Goal: Navigation & Orientation: Find specific page/section

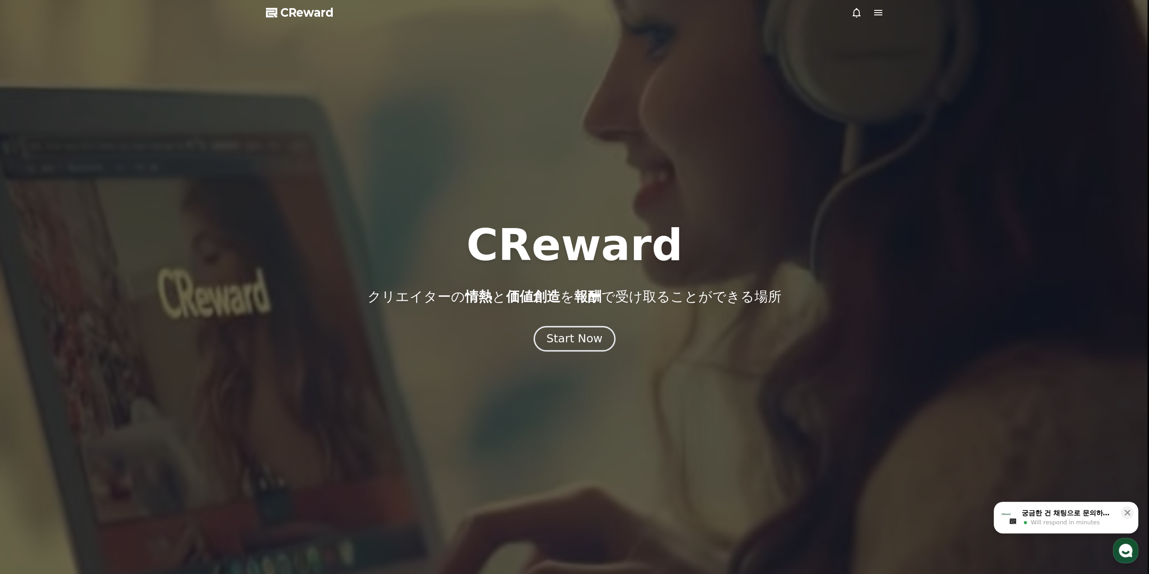
click at [586, 343] on div "Start Now" at bounding box center [574, 338] width 56 height 15
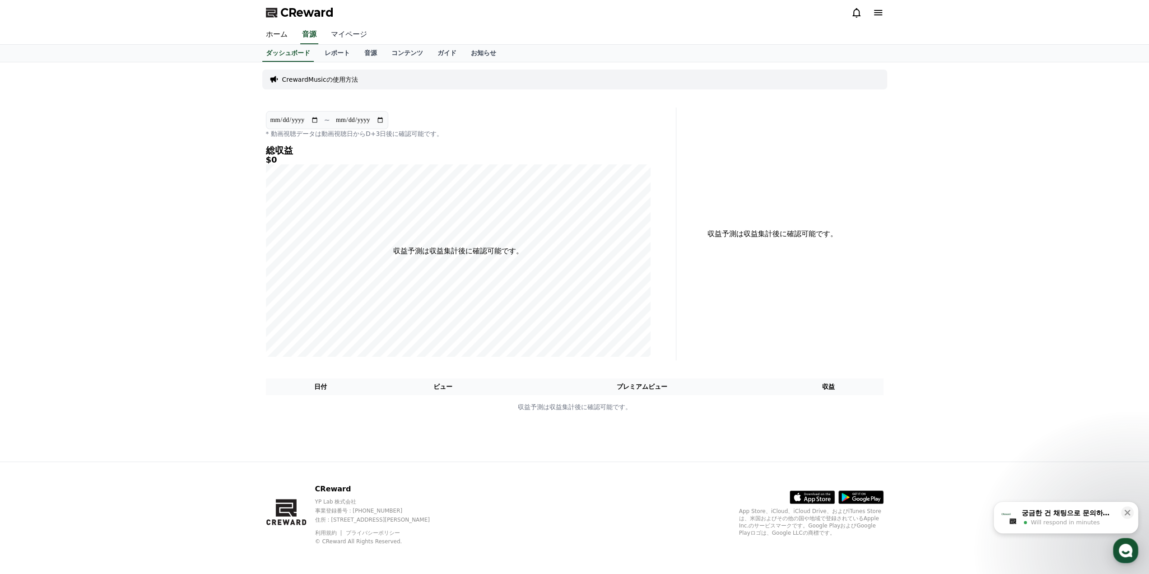
click at [339, 35] on link "マイページ" at bounding box center [349, 34] width 51 height 19
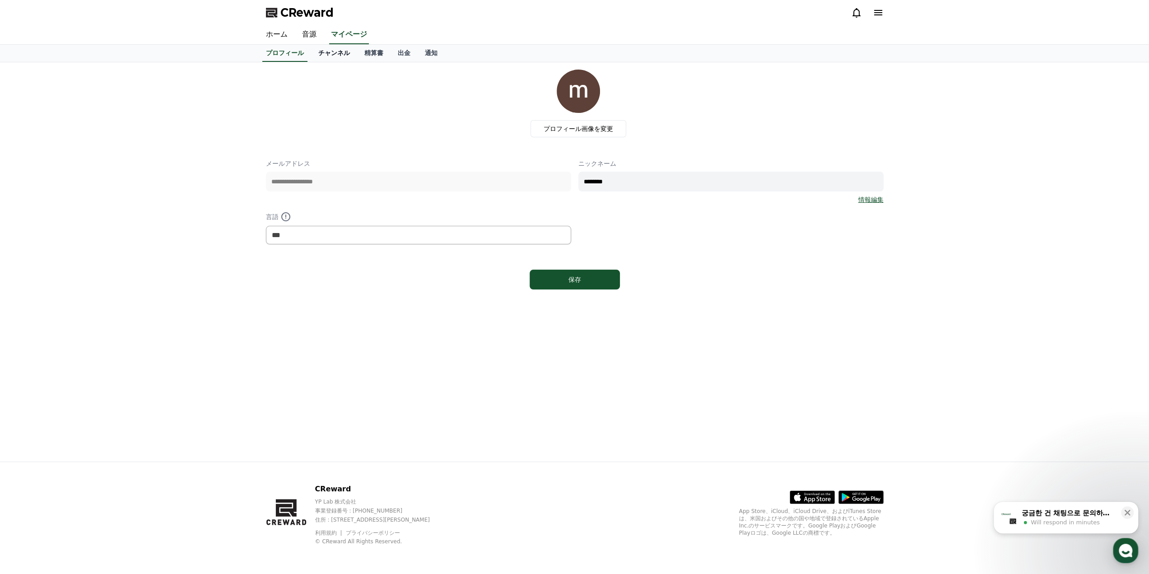
click at [331, 57] on link "チャンネル" at bounding box center [334, 53] width 46 height 17
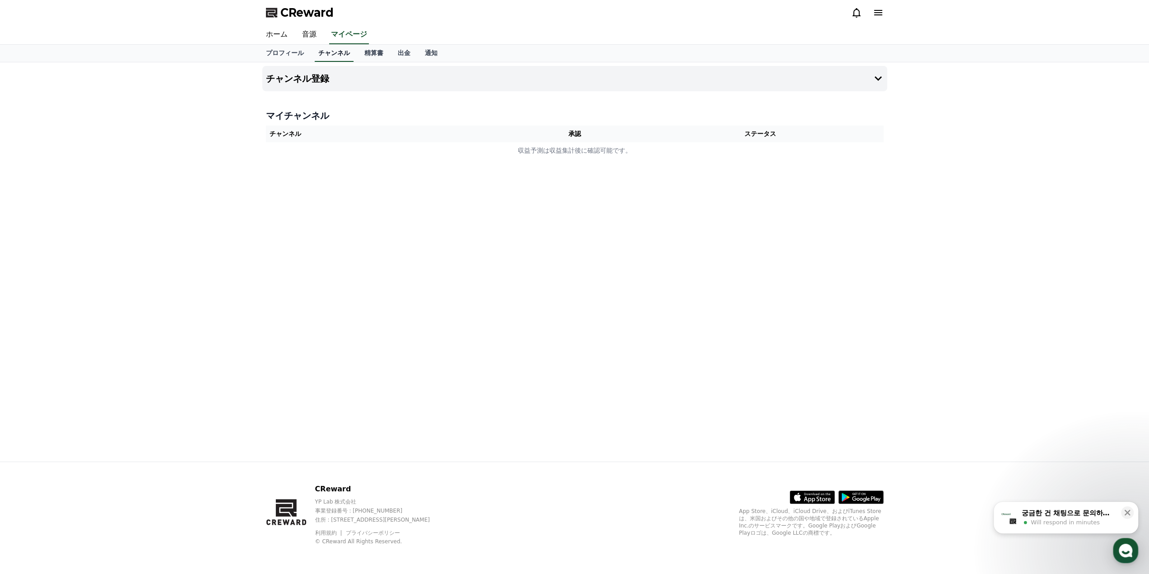
click at [328, 57] on link "チャンネル" at bounding box center [334, 53] width 39 height 17
click at [565, 149] on td "収益予測は収益集計後に確認可能です。" at bounding box center [575, 150] width 618 height 17
click at [363, 55] on link "精算書" at bounding box center [373, 53] width 33 height 17
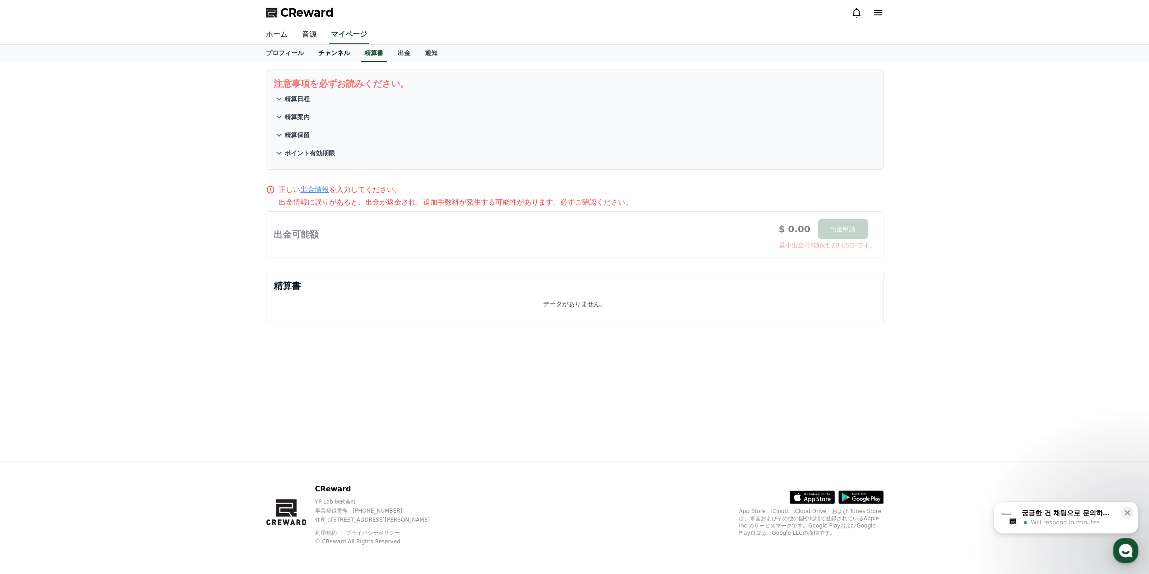
click at [320, 56] on link "チャンネル" at bounding box center [334, 53] width 46 height 17
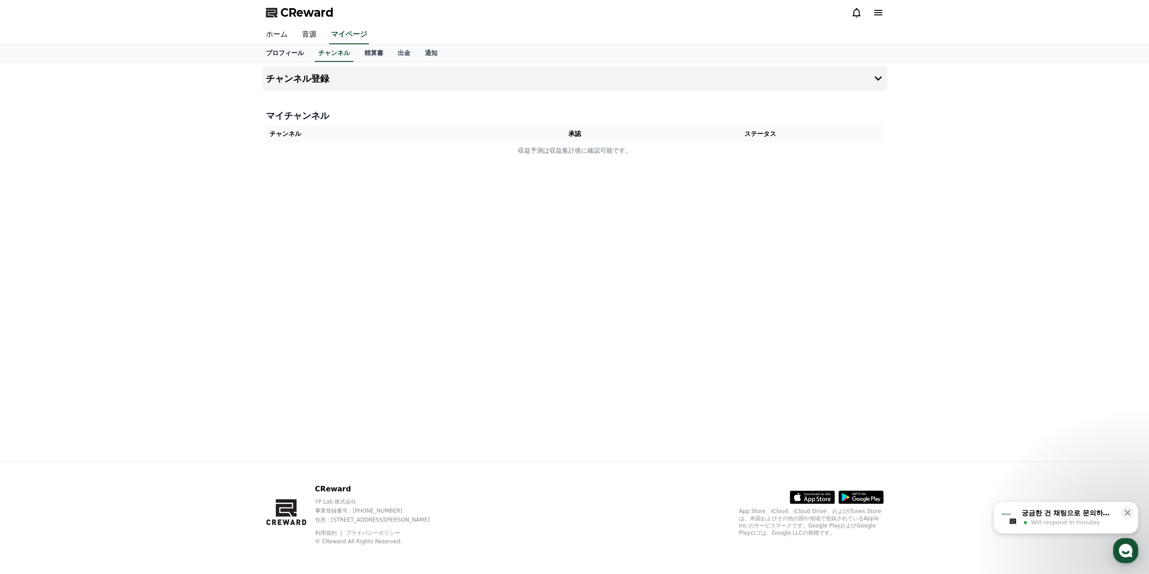
click at [289, 57] on link "プロフィール" at bounding box center [285, 53] width 52 height 17
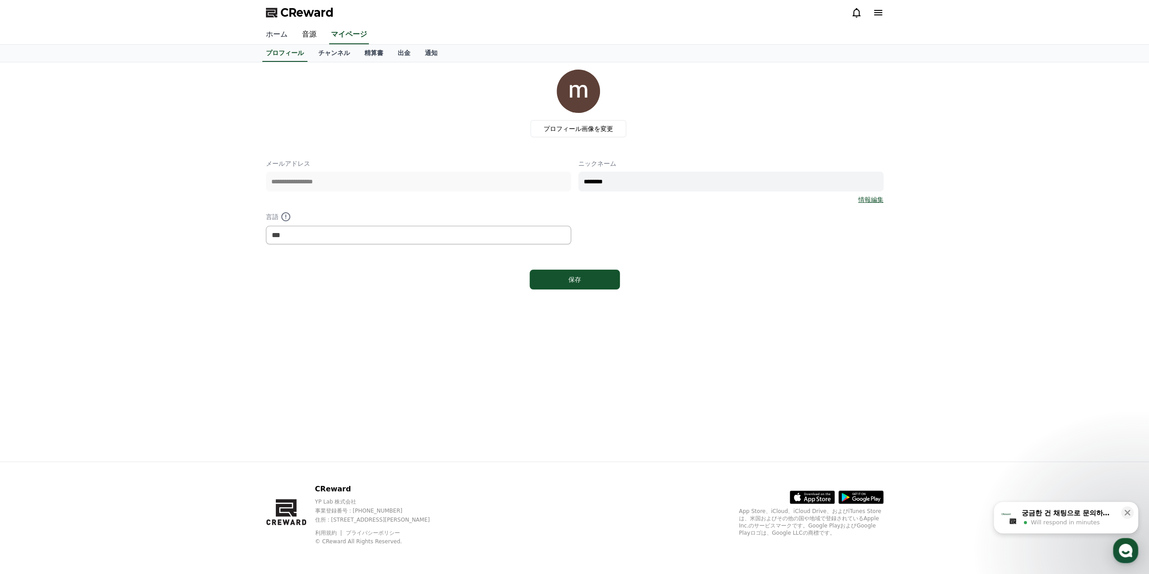
click at [275, 35] on link "ホーム" at bounding box center [277, 34] width 36 height 19
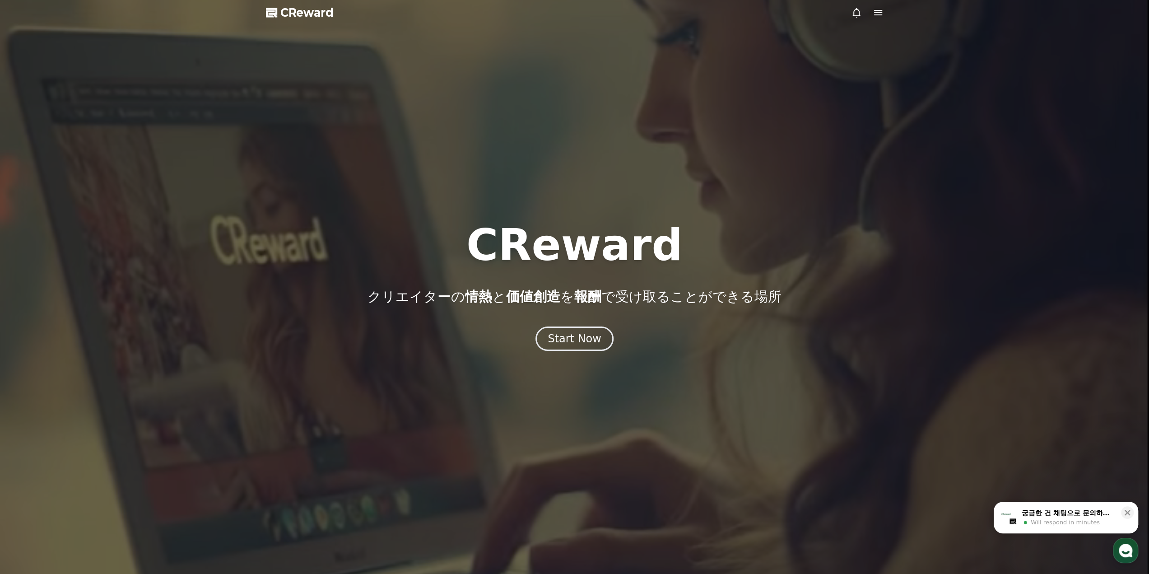
click at [285, 15] on span "CReward" at bounding box center [306, 12] width 53 height 14
